Goal: Find specific page/section: Find specific page/section

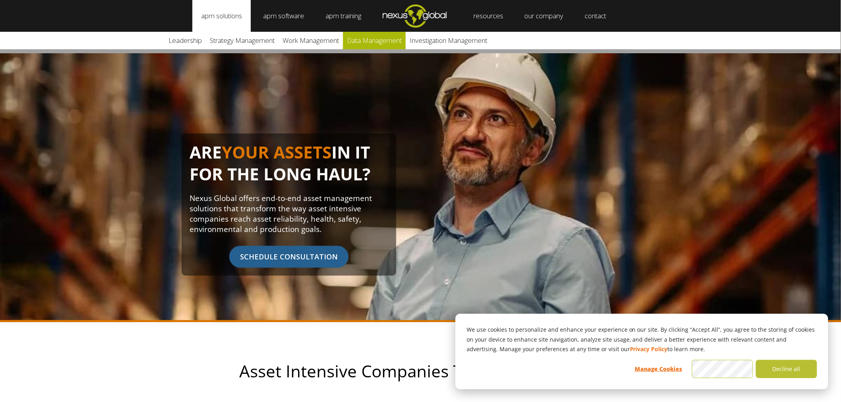
click at [384, 38] on link "Data Management" at bounding box center [374, 40] width 63 height 17
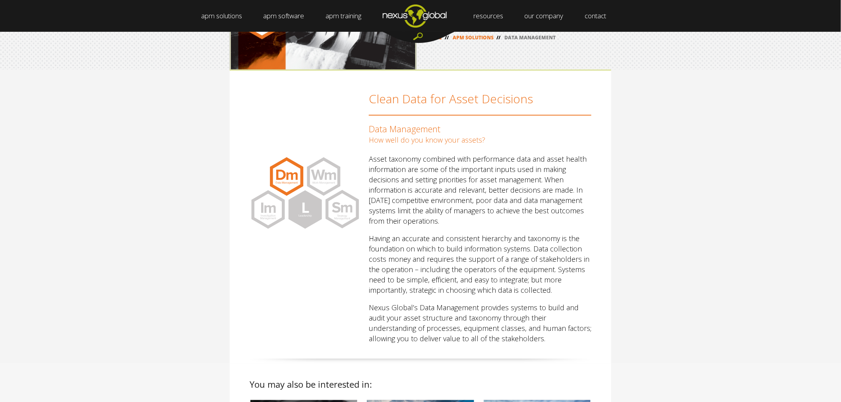
scroll to position [88, 0]
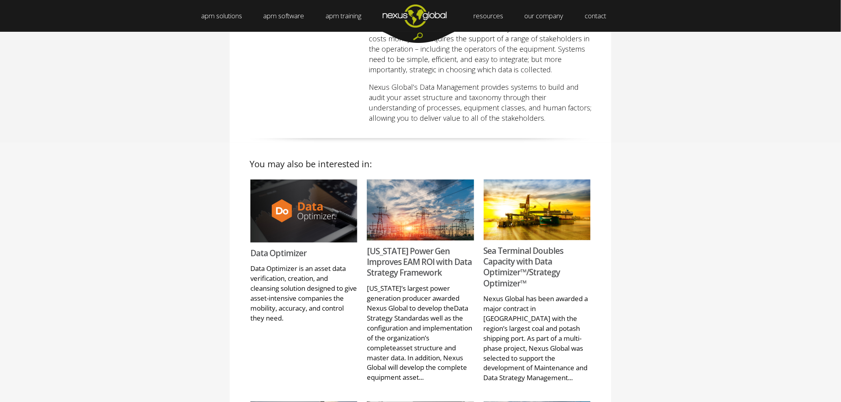
scroll to position [442, 0]
